Goal: Obtain resource: Download file/media

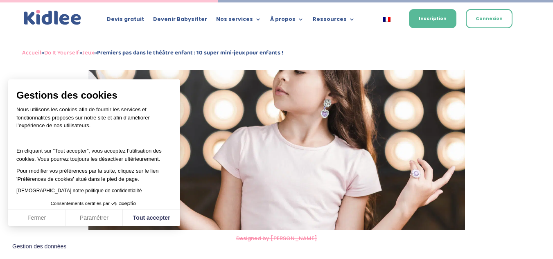
scroll to position [1435, 0]
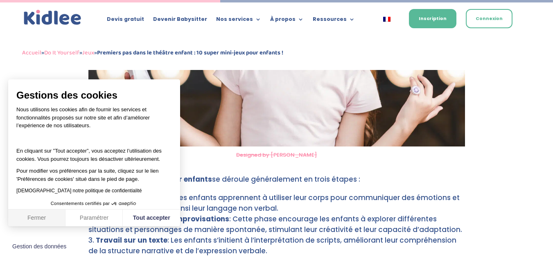
click at [18, 215] on button "Fermer" at bounding box center [36, 217] width 57 height 17
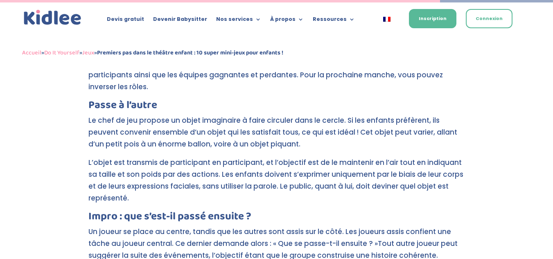
scroll to position [2858, 0]
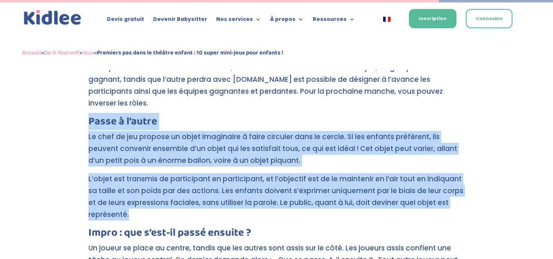
drag, startPoint x: 87, startPoint y: 72, endPoint x: 146, endPoint y: 171, distance: 114.7
copy div "Passe à l’autre Le chef de jeu propose un objet imaginaire à faire circuler dan…"
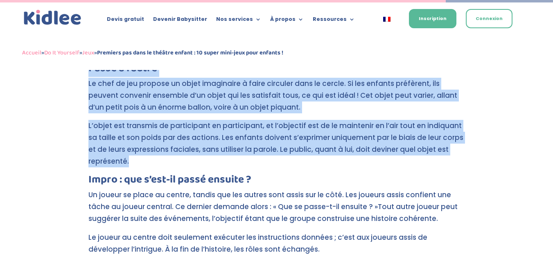
scroll to position [2942, 0]
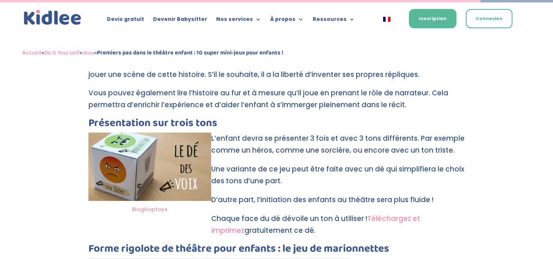
scroll to position [3109, 0]
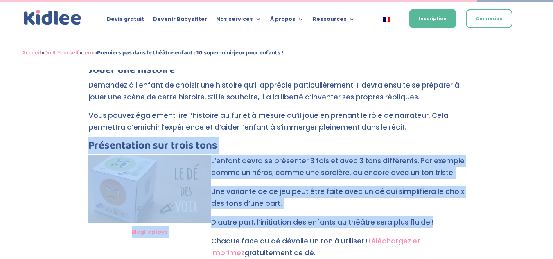
drag, startPoint x: 87, startPoint y: 99, endPoint x: 436, endPoint y: 179, distance: 357.8
copy div "Présentation sur trois tons BlogHoptoys L’enfant devra se présenter 3 fois et a…"
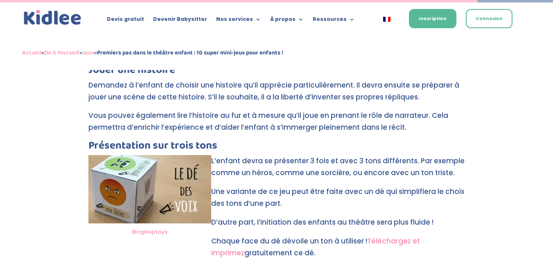
click at [400, 235] on p "Chaque face du dé dévoile un ton à utiliser ! Téléchargez et imprimez gratuitem…" at bounding box center [276, 250] width 376 height 31
click at [400, 236] on link "Téléchargez et imprimez" at bounding box center [315, 247] width 209 height 22
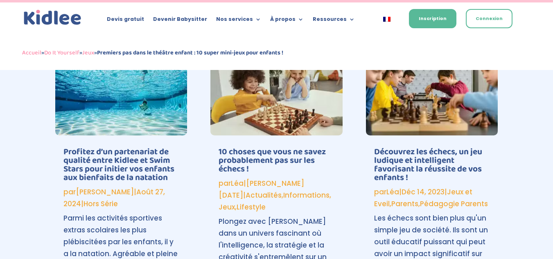
scroll to position [4102, 0]
